Goal: Task Accomplishment & Management: Manage account settings

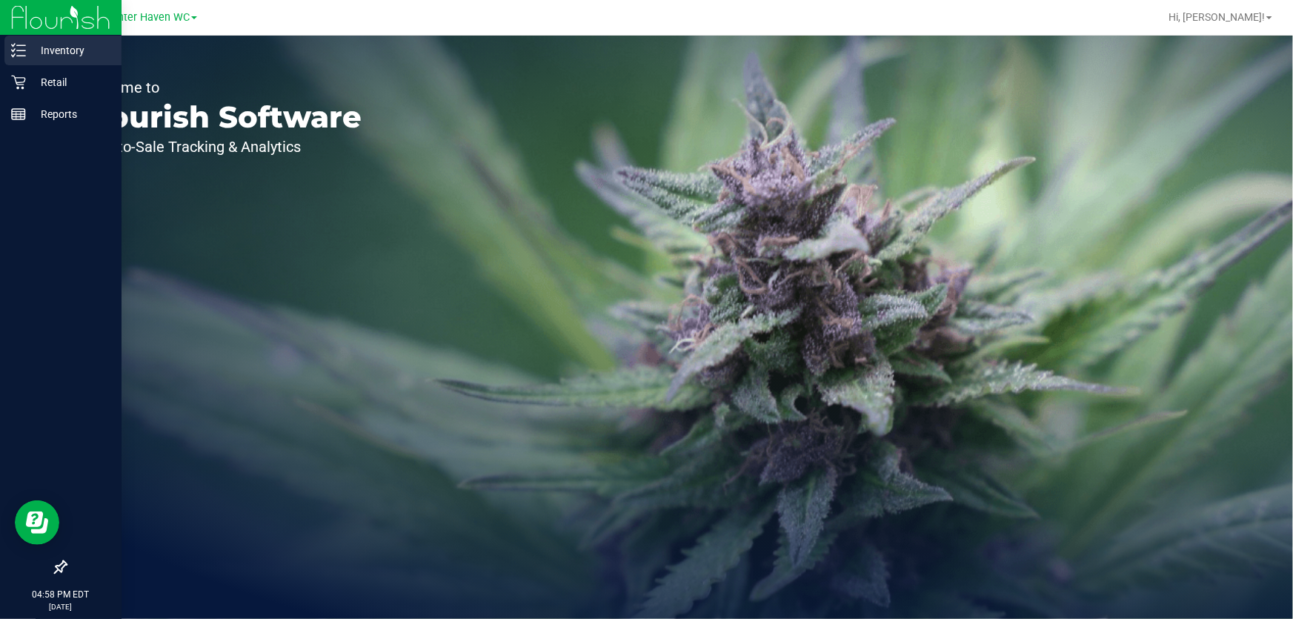
click at [64, 49] on p "Inventory" at bounding box center [70, 50] width 89 height 18
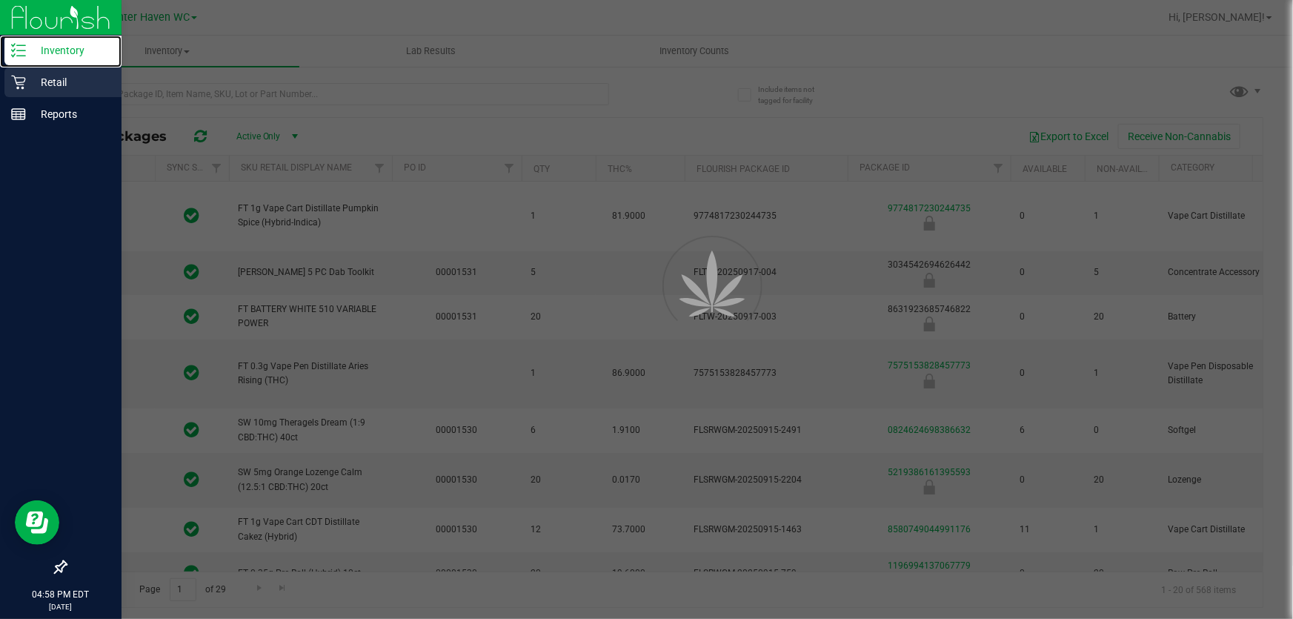
type input "[DATE]"
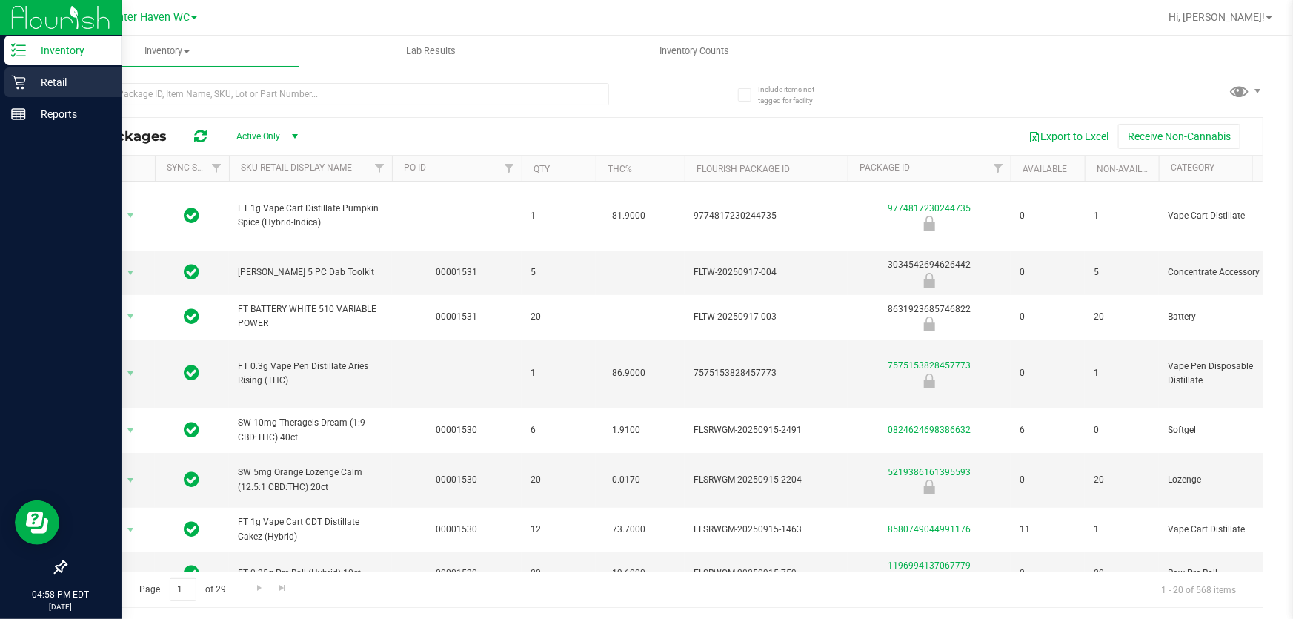
click at [47, 83] on p "Retail" at bounding box center [70, 82] width 89 height 18
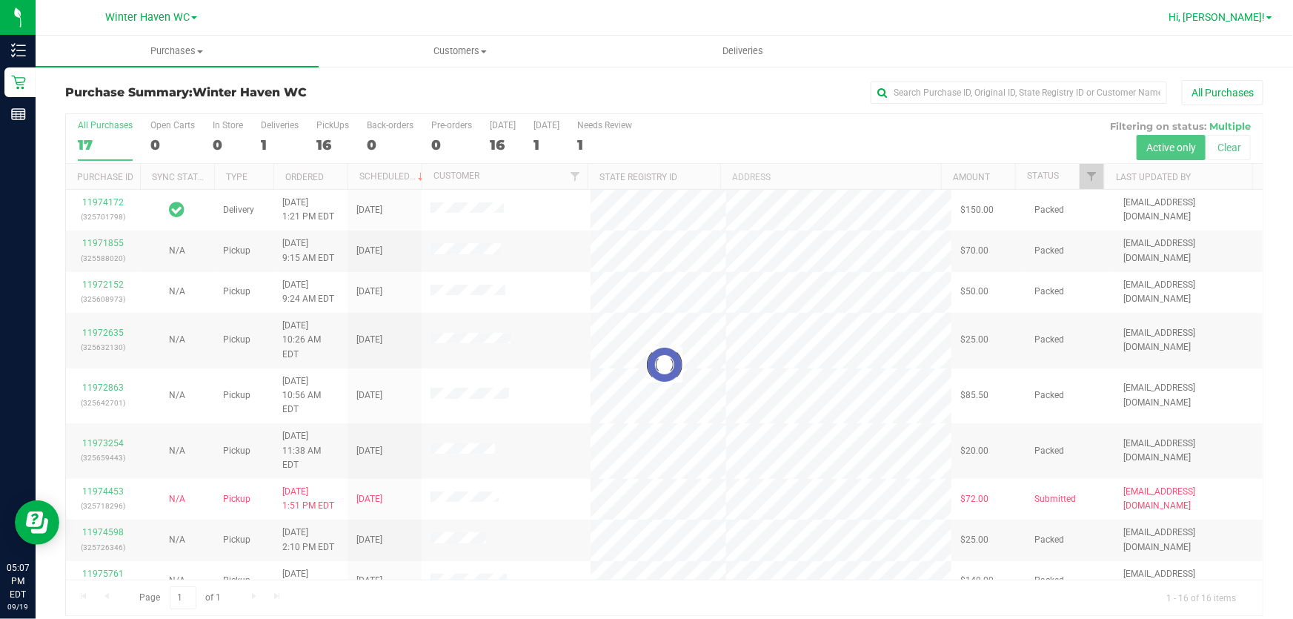
click at [1250, 11] on span "Hi, [PERSON_NAME]!" at bounding box center [1216, 17] width 96 height 12
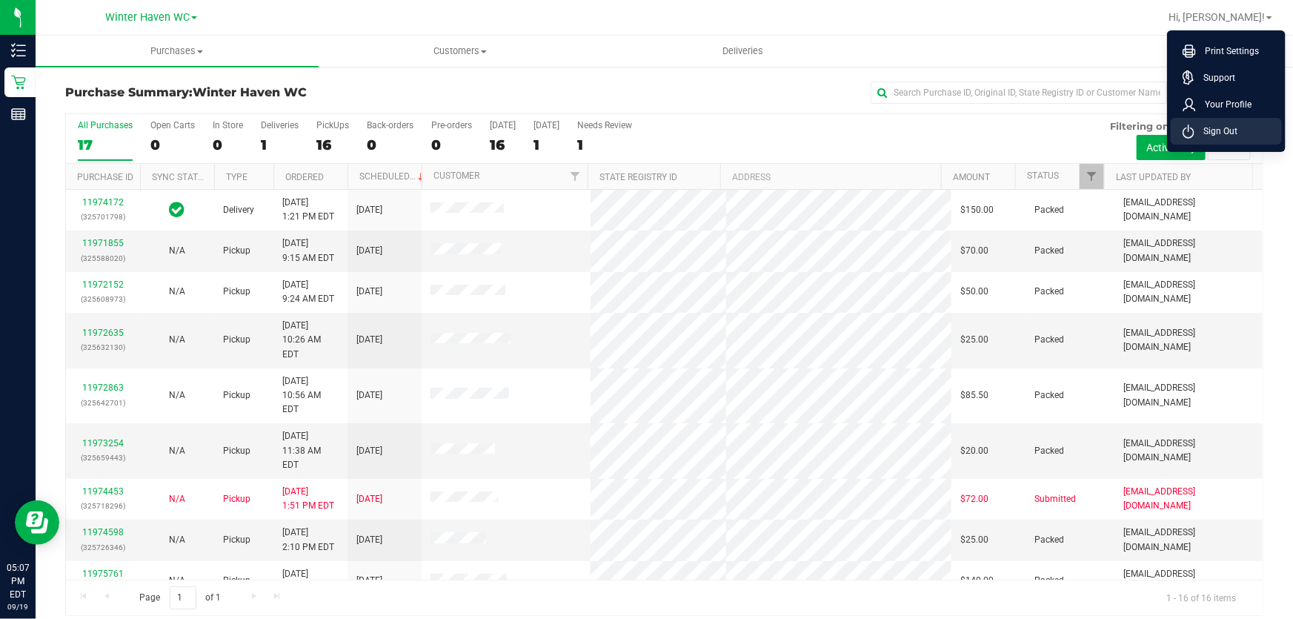
click at [1213, 133] on span "Sign Out" at bounding box center [1215, 131] width 43 height 15
